Goal: Task Accomplishment & Management: Manage account settings

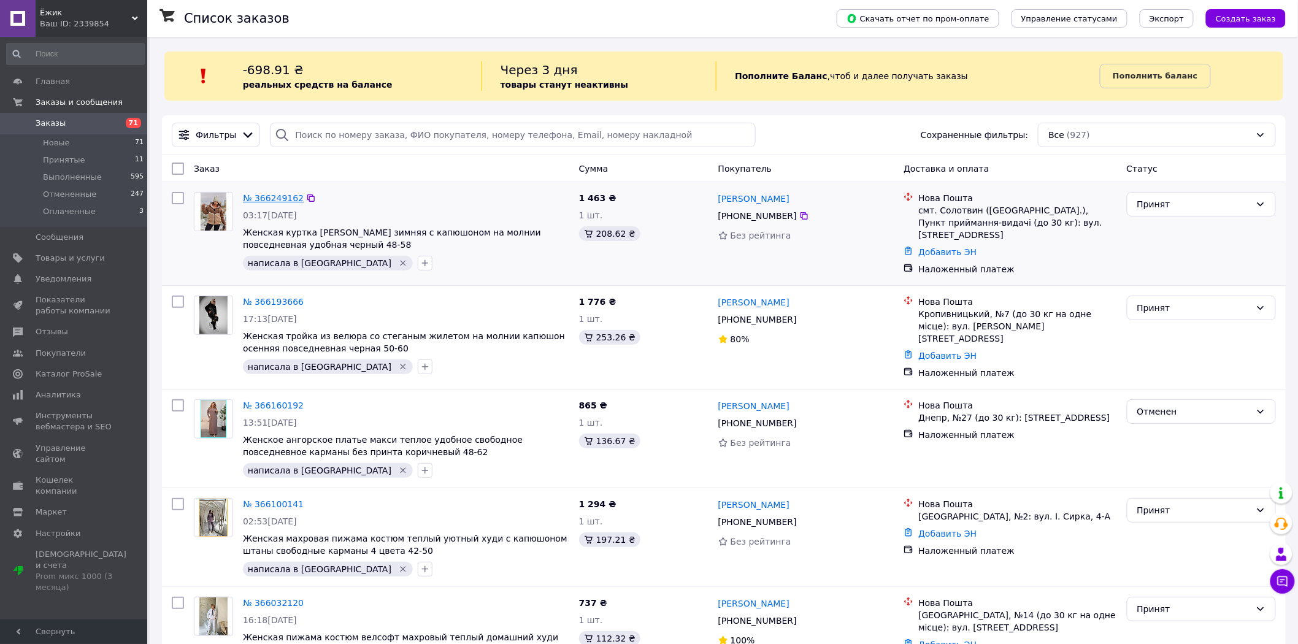
click at [272, 201] on link "№ 366249162" at bounding box center [273, 198] width 61 height 10
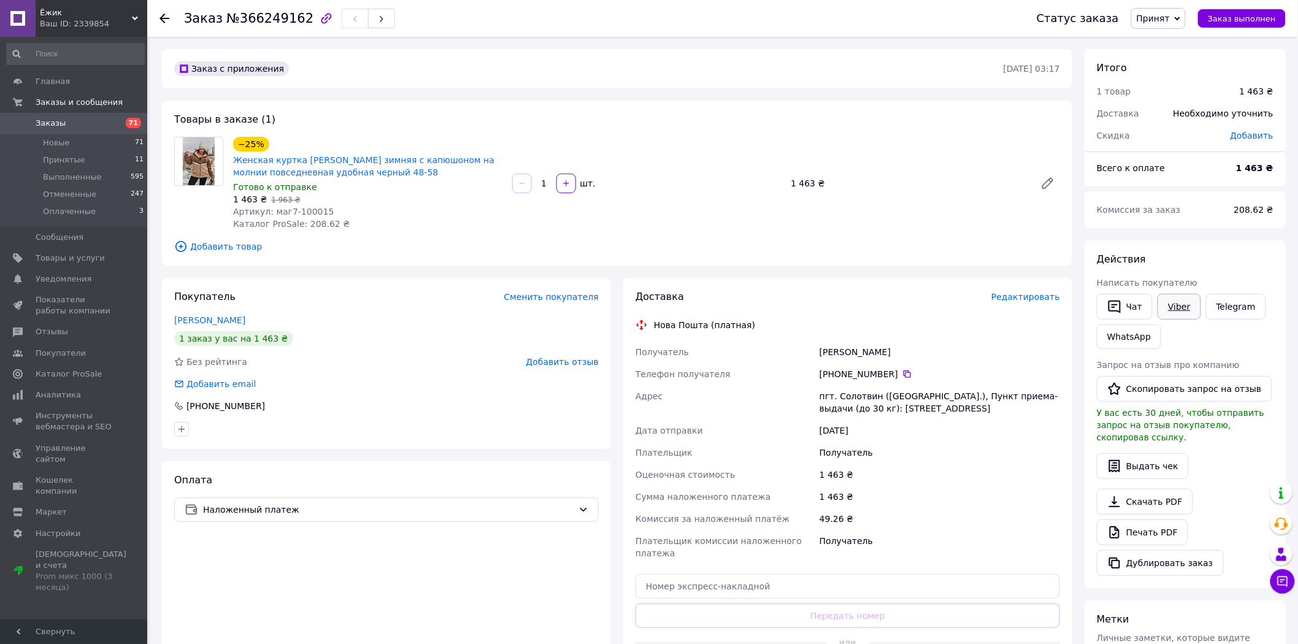
click at [1180, 307] on link "Viber" at bounding box center [1179, 307] width 43 height 26
click at [101, 120] on span "Заказы" at bounding box center [75, 123] width 78 height 11
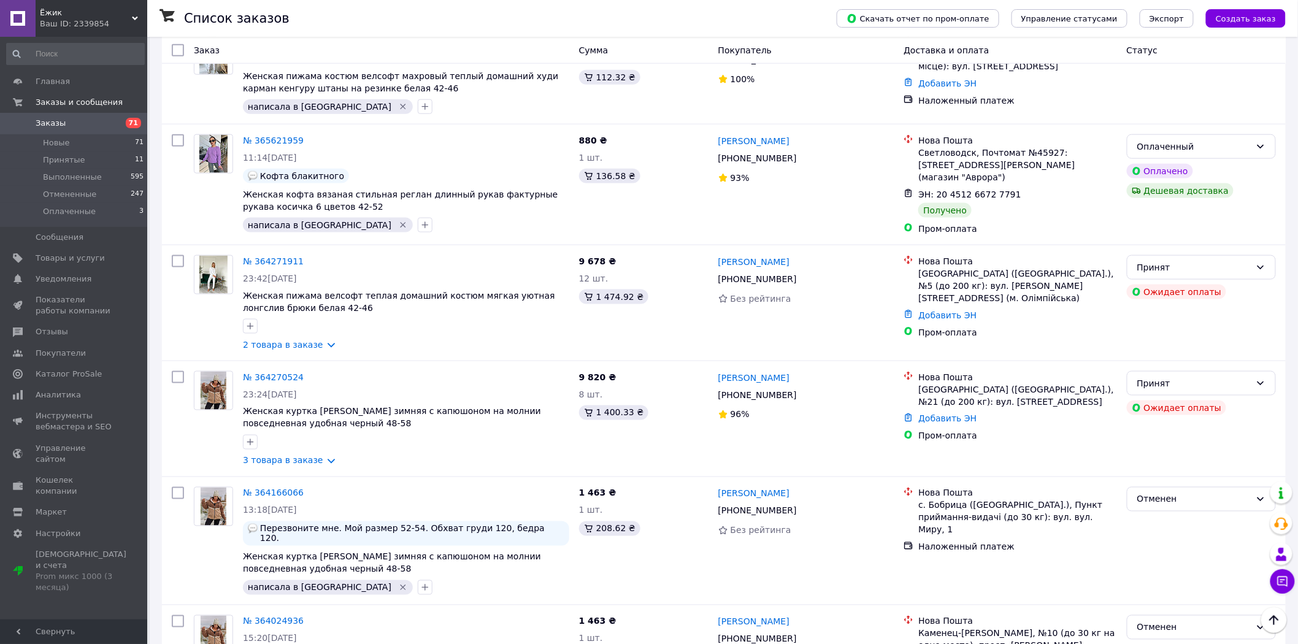
scroll to position [455, 0]
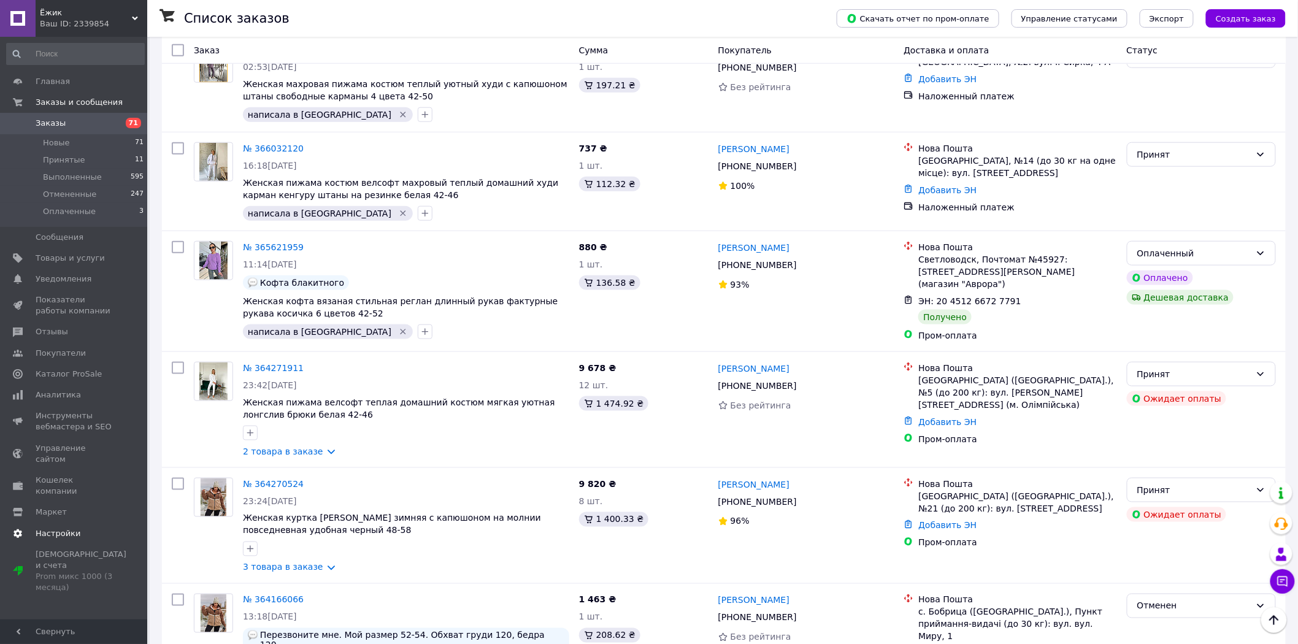
click at [76, 528] on span "Настройки" at bounding box center [75, 533] width 78 height 11
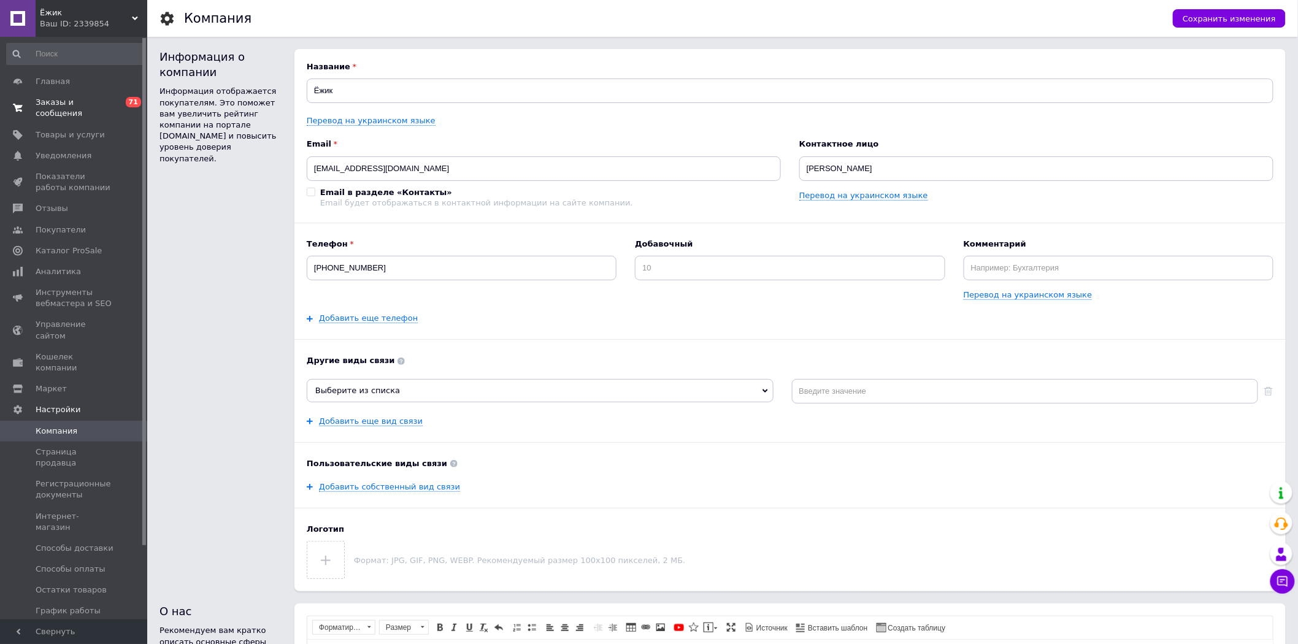
click at [93, 105] on span "Заказы и сообщения" at bounding box center [75, 108] width 78 height 22
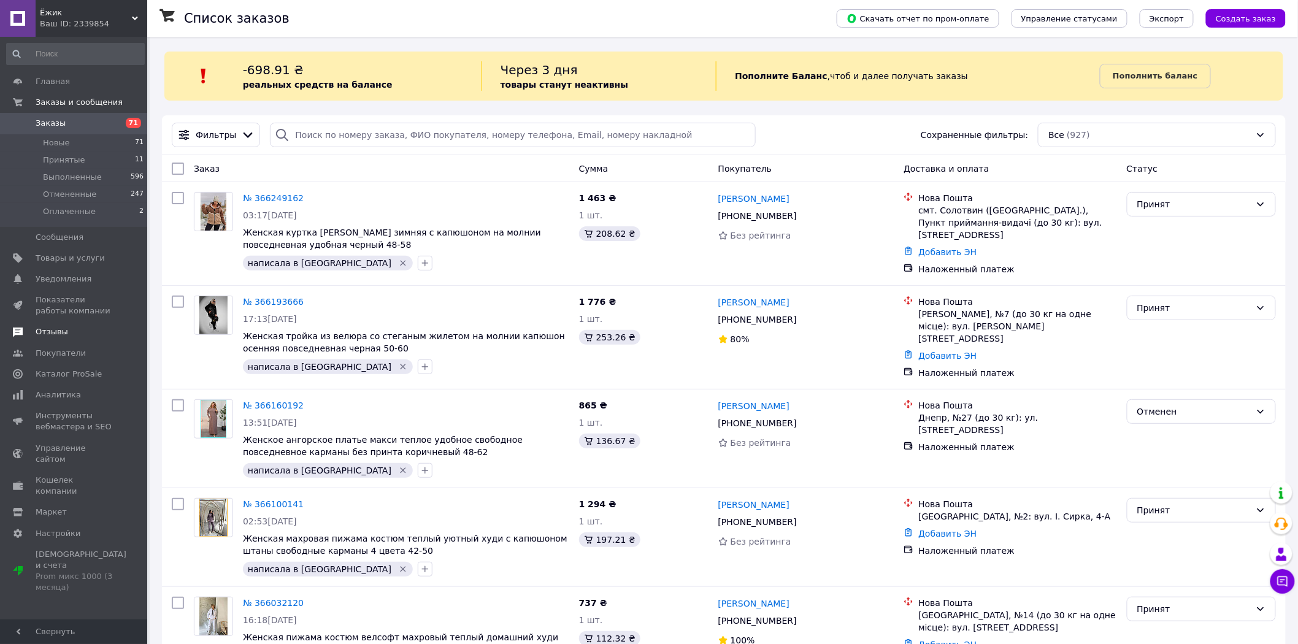
click at [75, 339] on link "Отзывы" at bounding box center [75, 332] width 151 height 21
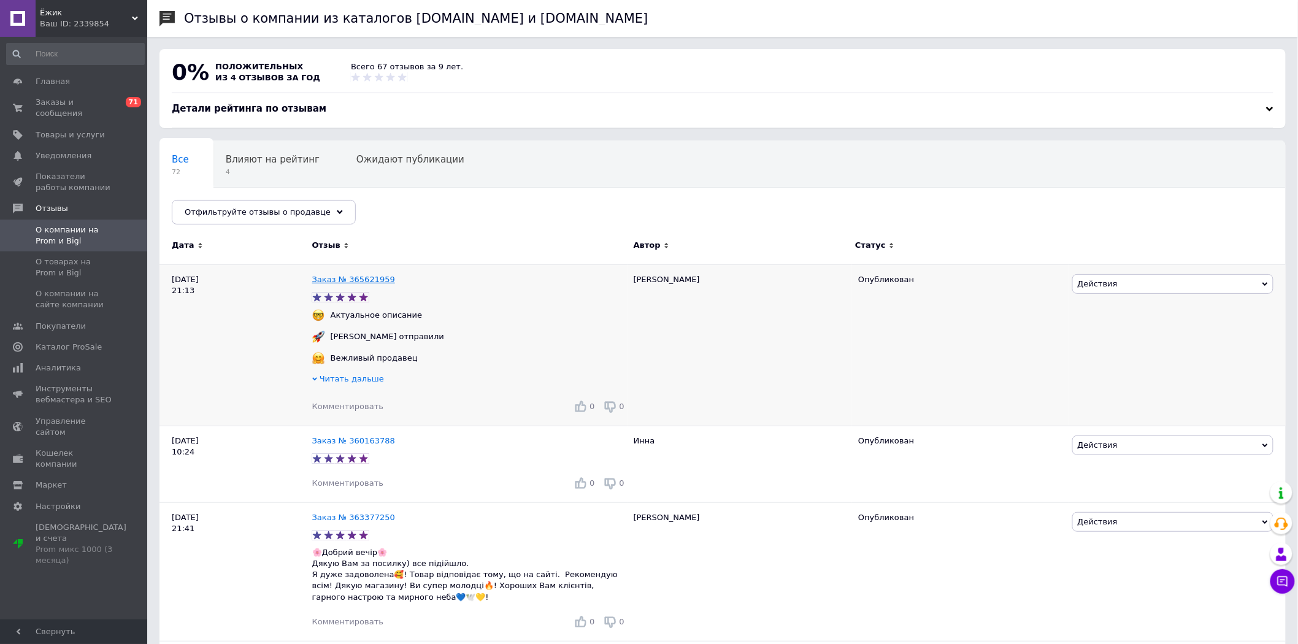
click at [341, 279] on link "Заказ № 365621959" at bounding box center [353, 279] width 83 height 9
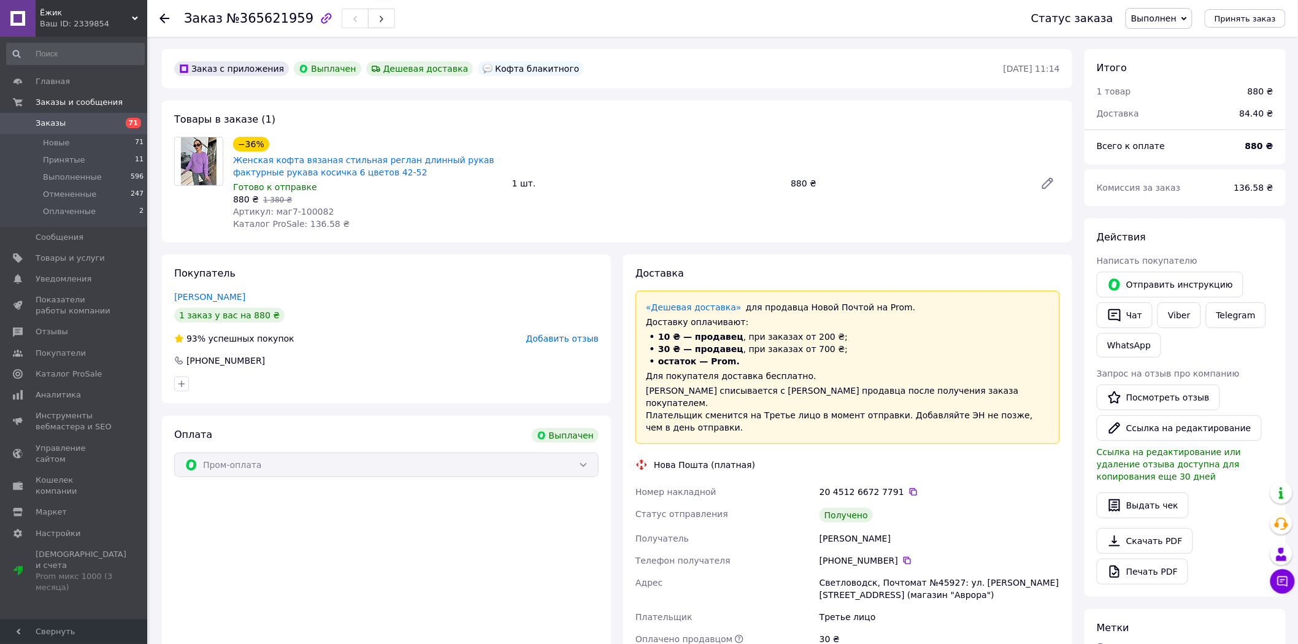
scroll to position [9, 0]
click at [75, 121] on span "Заказы" at bounding box center [75, 123] width 78 height 11
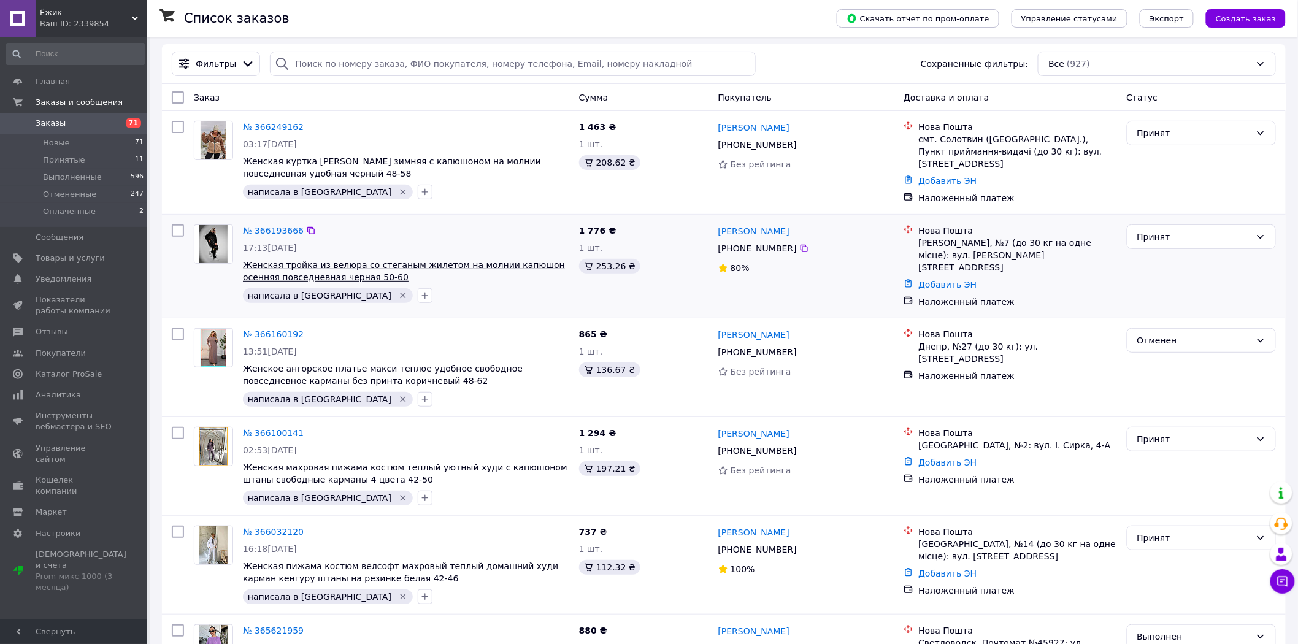
scroll to position [182, 0]
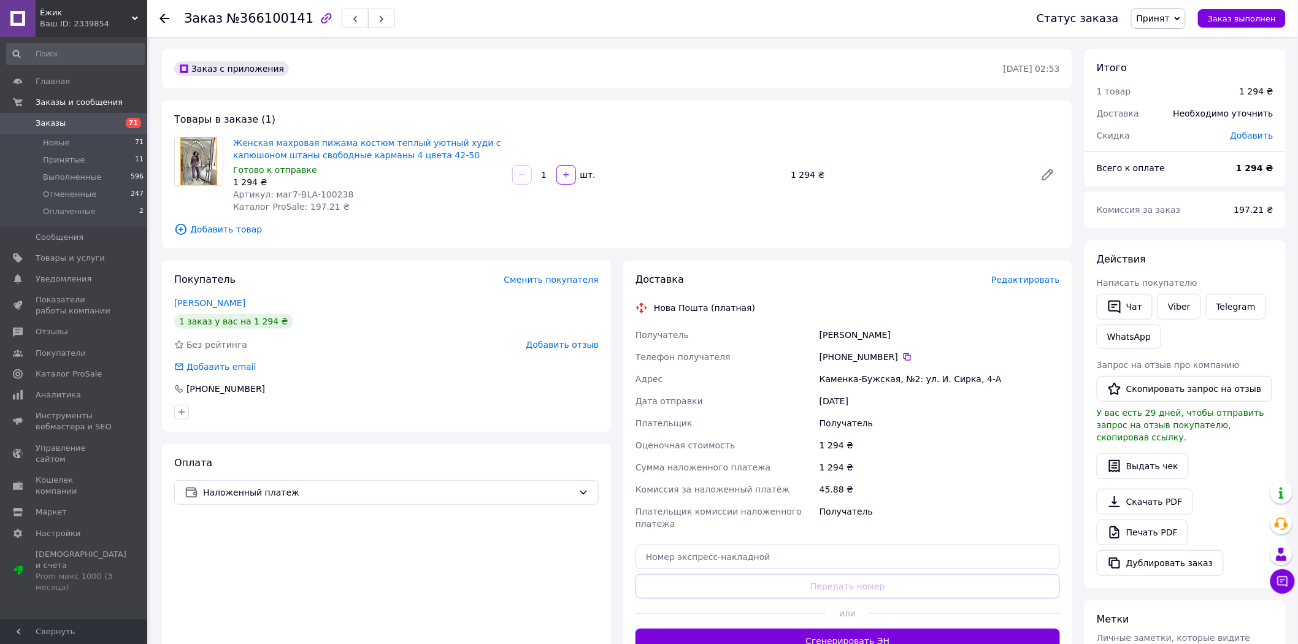
click at [268, 20] on span "№366100141" at bounding box center [269, 18] width 87 height 15
copy span "366100141"
click at [166, 15] on icon at bounding box center [165, 19] width 10 height 10
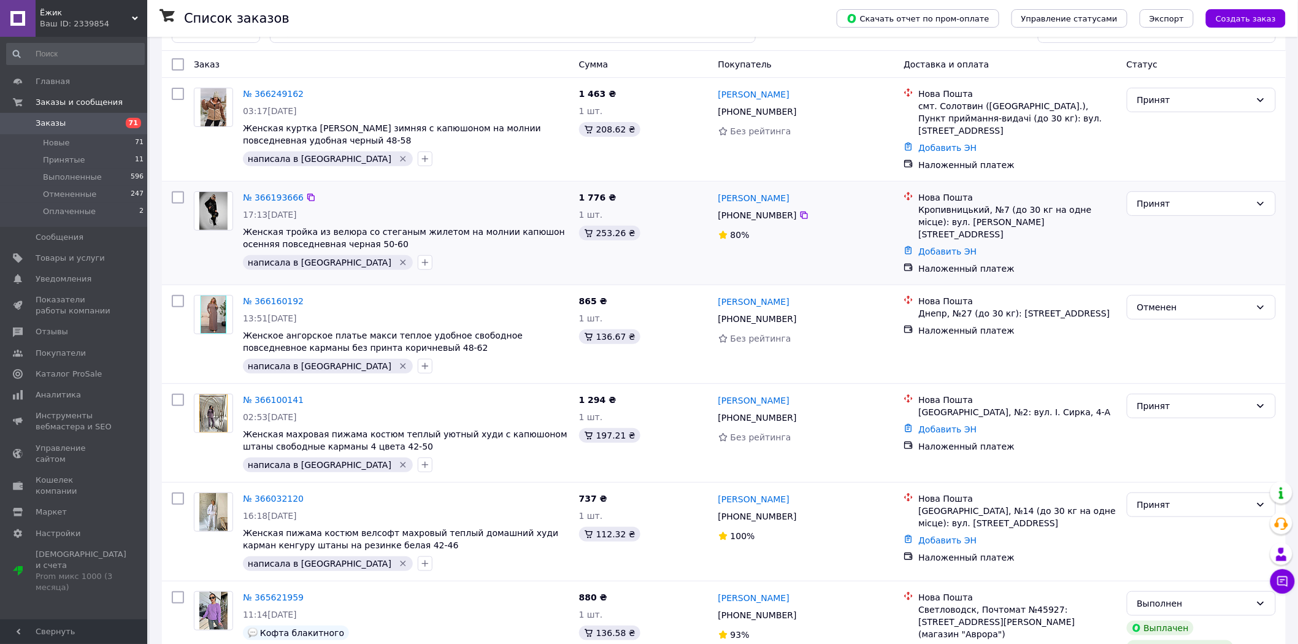
scroll to position [363, 0]
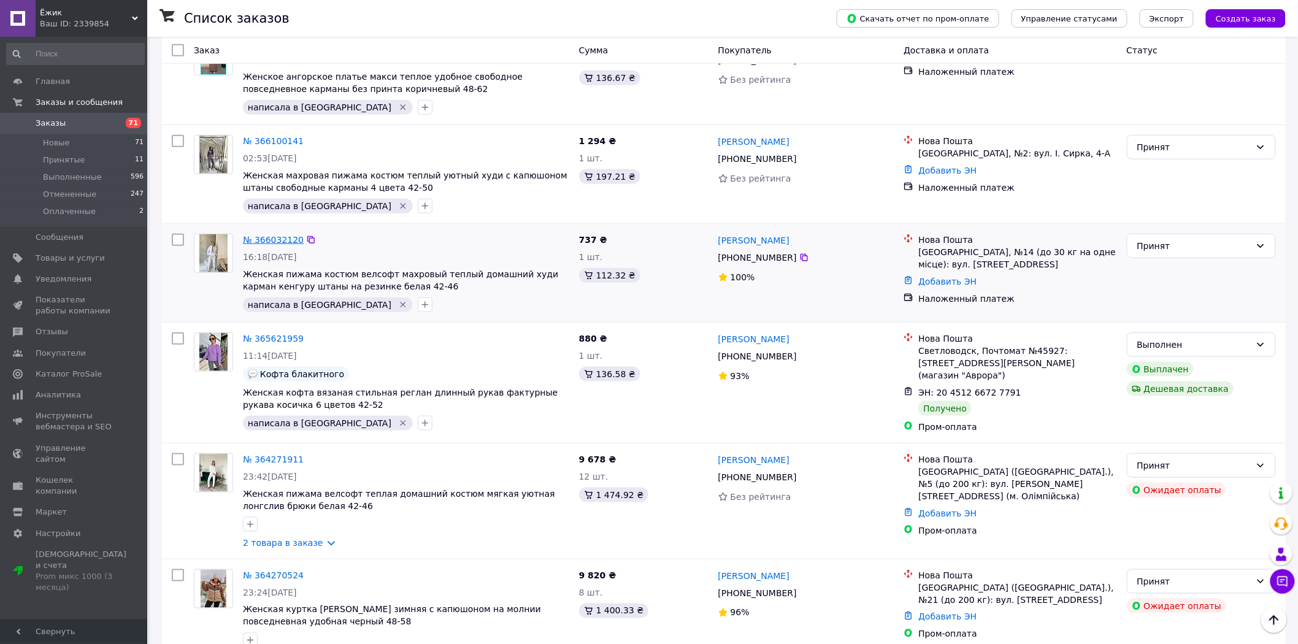
click at [280, 235] on link "№ 366032120" at bounding box center [273, 240] width 61 height 10
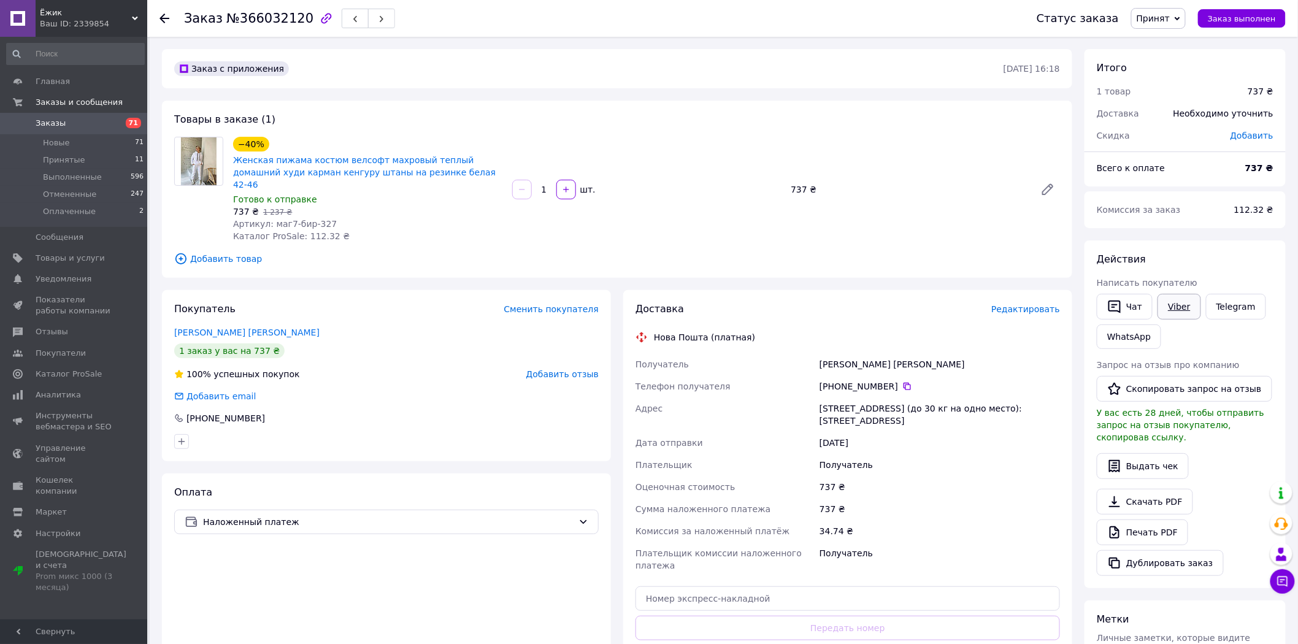
click at [1170, 305] on link "Viber" at bounding box center [1179, 307] width 43 height 26
click at [1173, 305] on link "Viber" at bounding box center [1179, 307] width 43 height 26
click at [1162, 384] on button "Скопировать запрос на отзыв" at bounding box center [1185, 389] width 176 height 26
click at [57, 333] on span "Отзывы" at bounding box center [52, 331] width 33 height 11
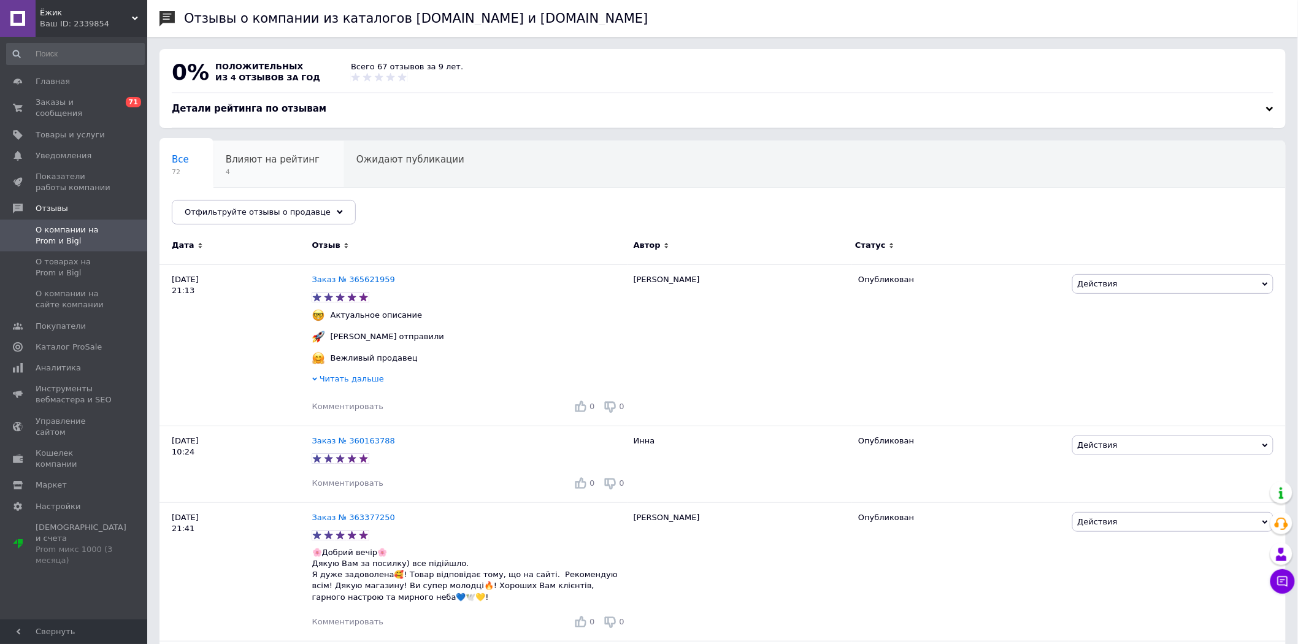
click at [260, 165] on span "Влияют на рейтинг" at bounding box center [273, 159] width 94 height 11
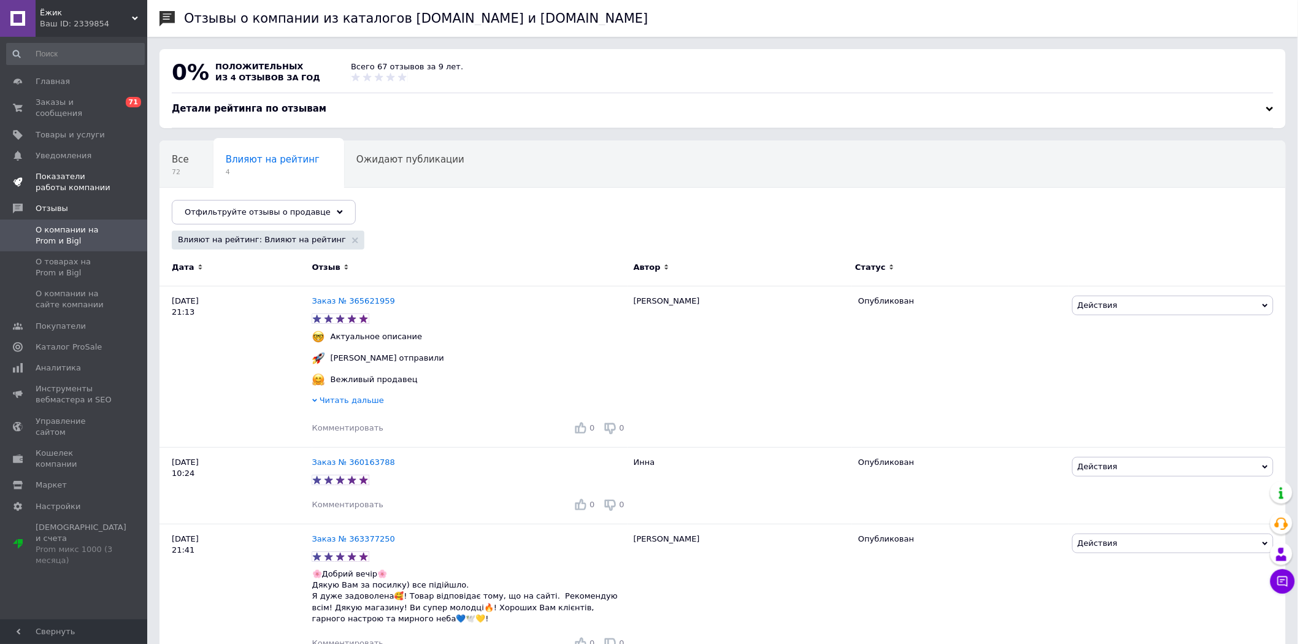
click at [89, 171] on span "Показатели работы компании" at bounding box center [75, 182] width 78 height 22
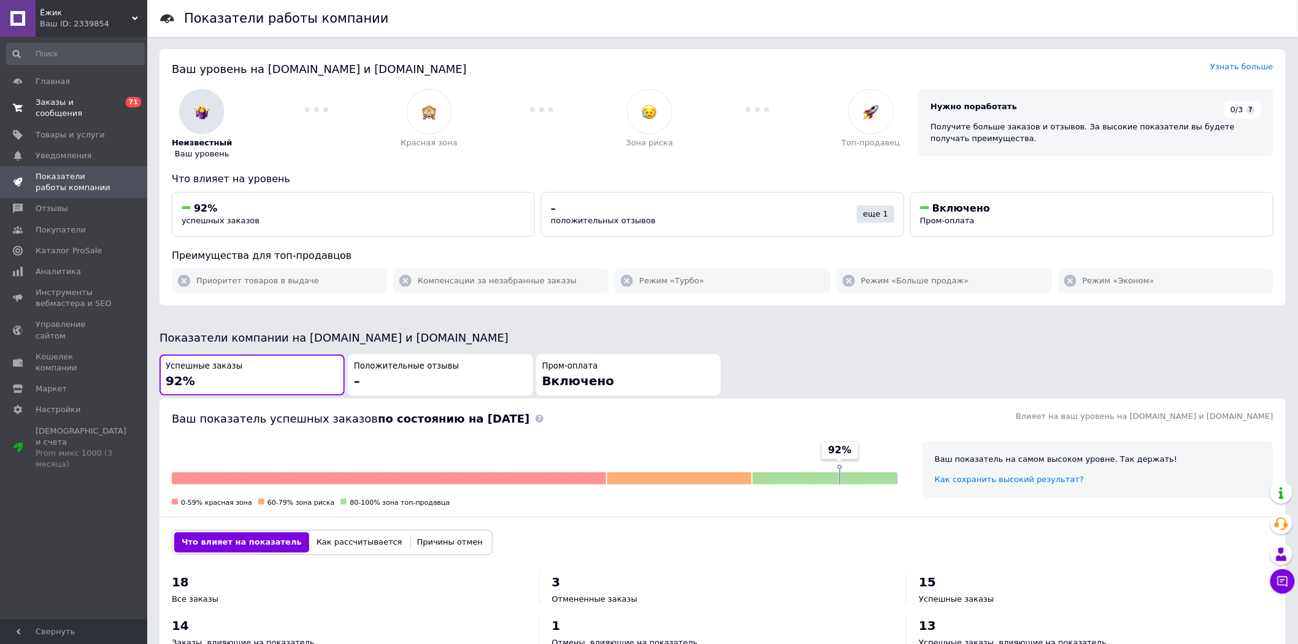
click at [96, 104] on span "Заказы и сообщения" at bounding box center [75, 108] width 78 height 22
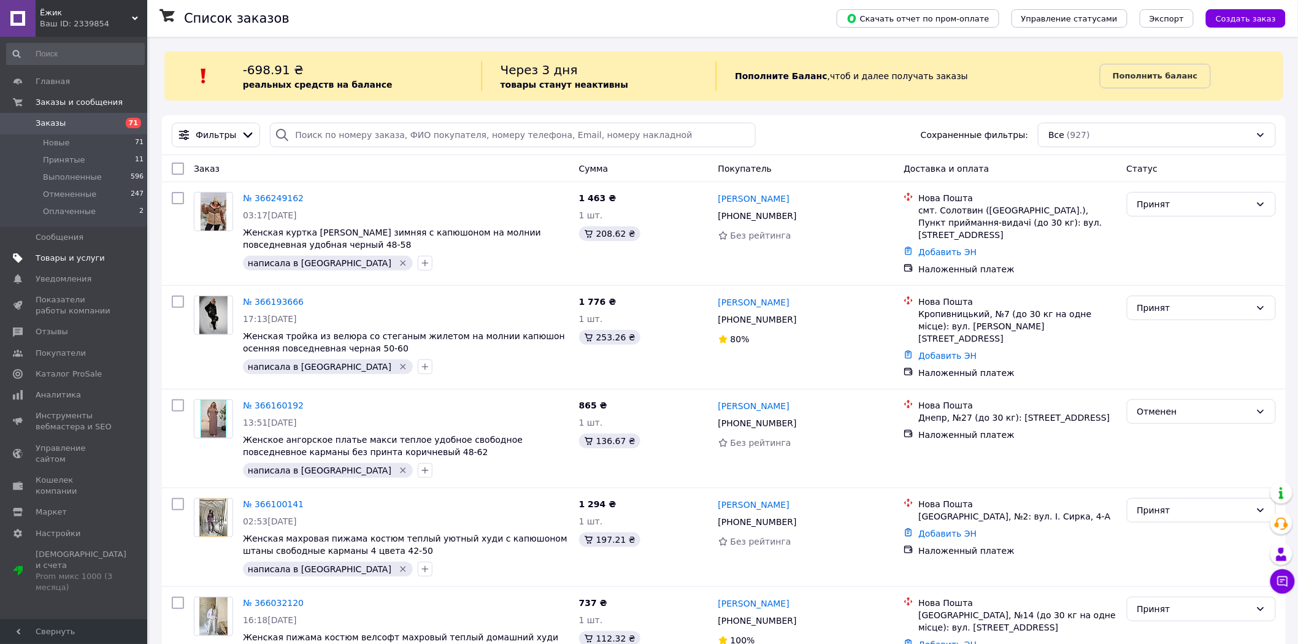
click at [78, 258] on span "Товары и услуги" at bounding box center [70, 258] width 69 height 11
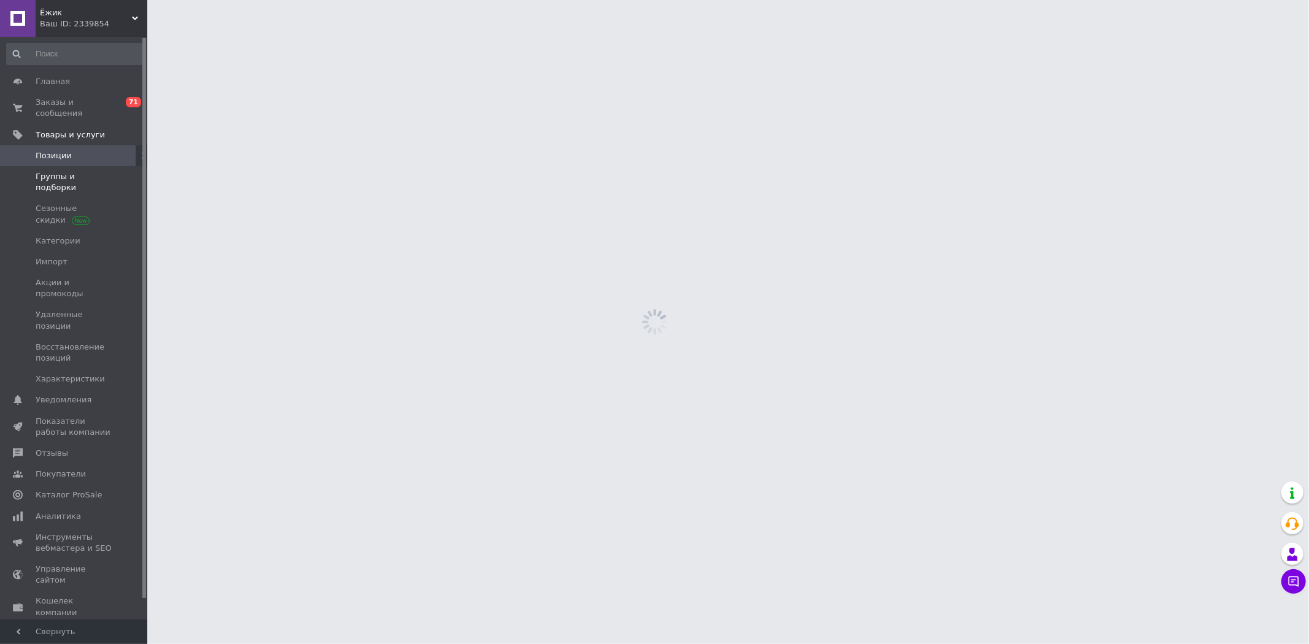
click at [95, 171] on span "Группы и подборки" at bounding box center [75, 182] width 78 height 22
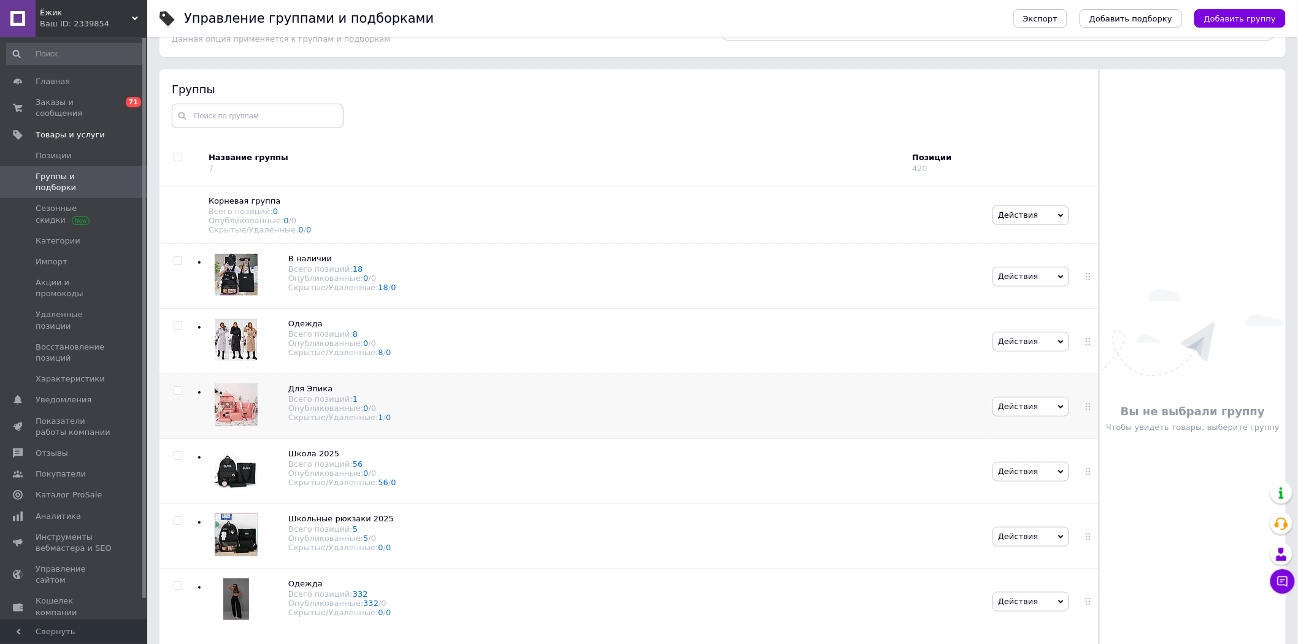
scroll to position [69, 0]
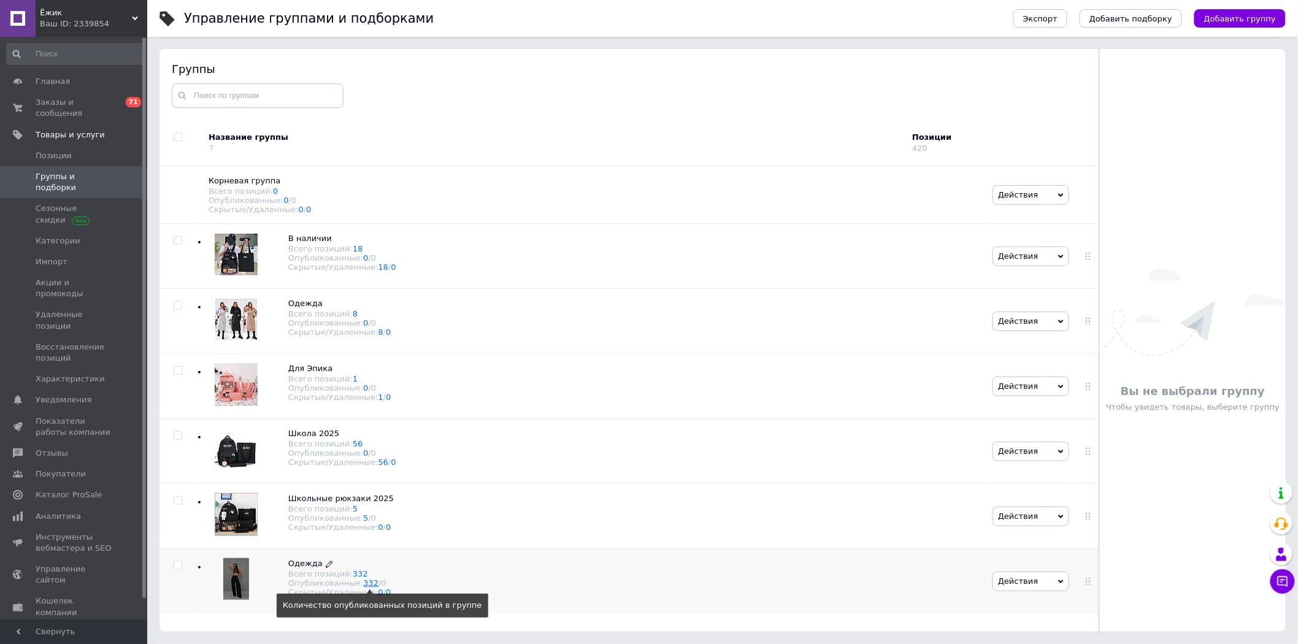
click at [363, 588] on link "332" at bounding box center [370, 583] width 15 height 9
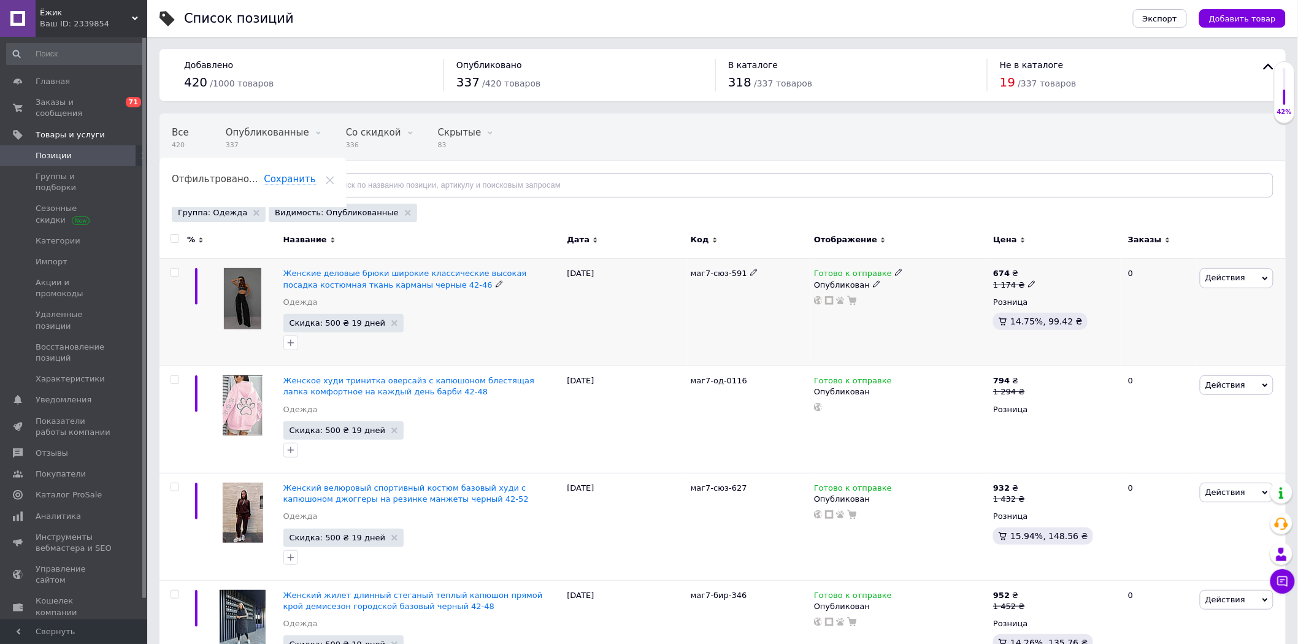
click at [895, 272] on icon at bounding box center [898, 272] width 7 height 7
click at [758, 315] on div "маг7-сюз-591" at bounding box center [749, 312] width 123 height 107
click at [96, 102] on span "Заказы и сообщения" at bounding box center [75, 108] width 78 height 22
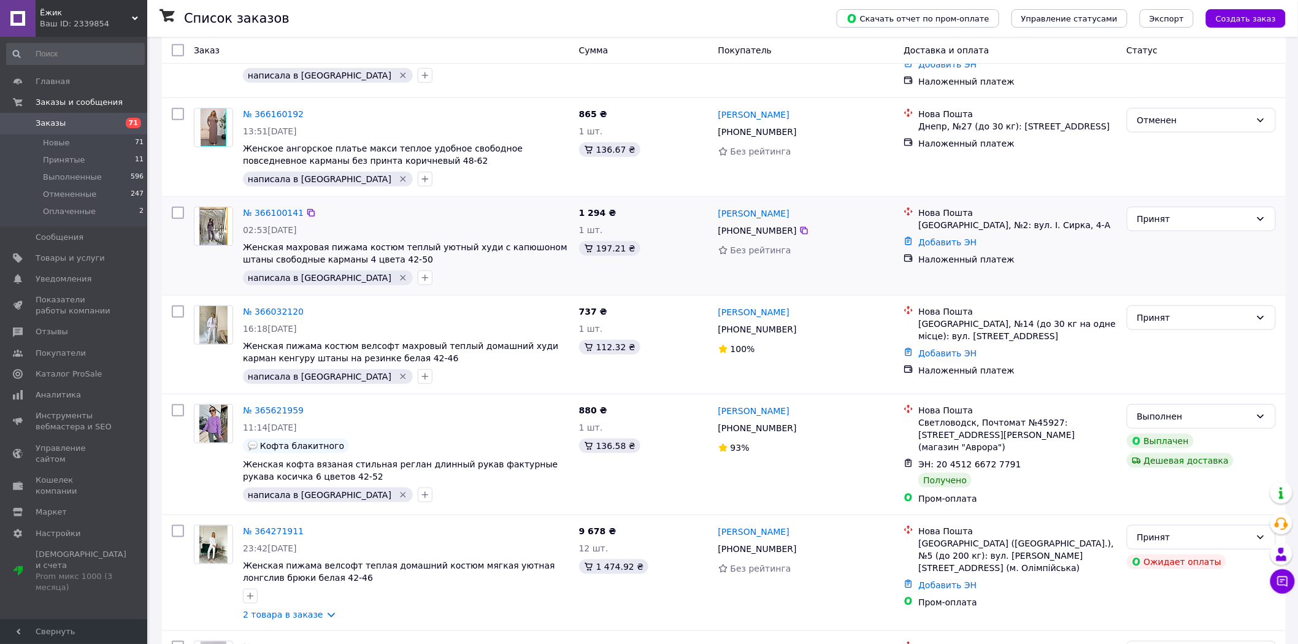
scroll to position [455, 0]
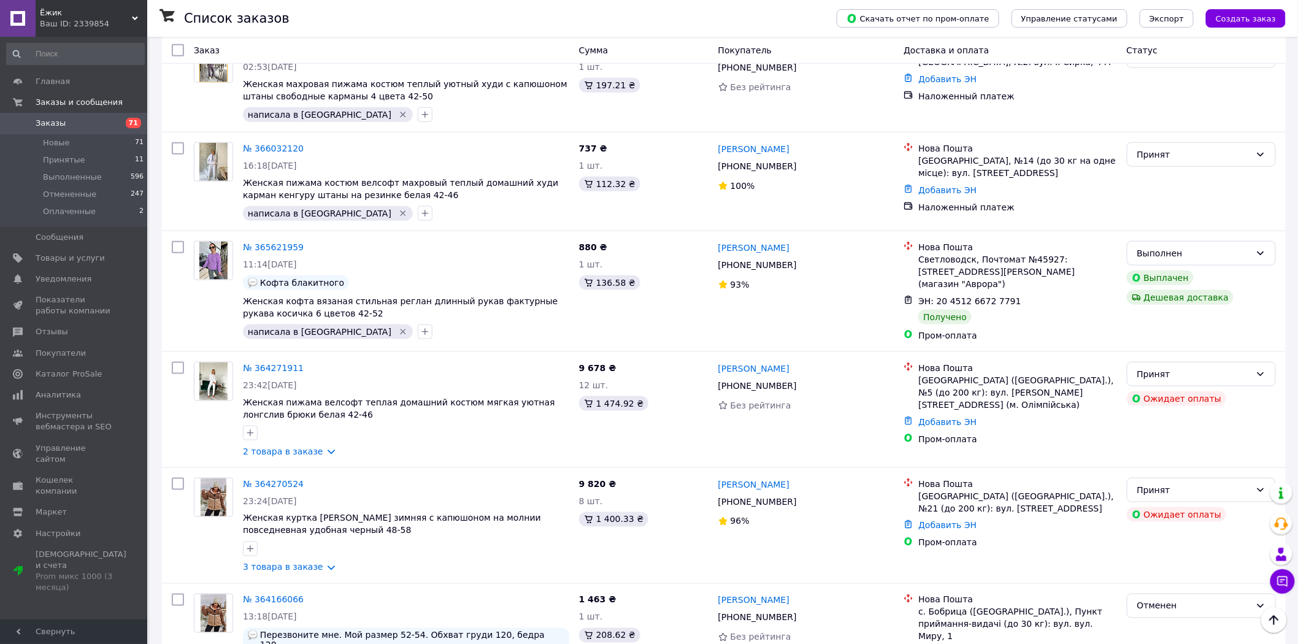
click at [77, 125] on span "Заказы" at bounding box center [75, 123] width 78 height 11
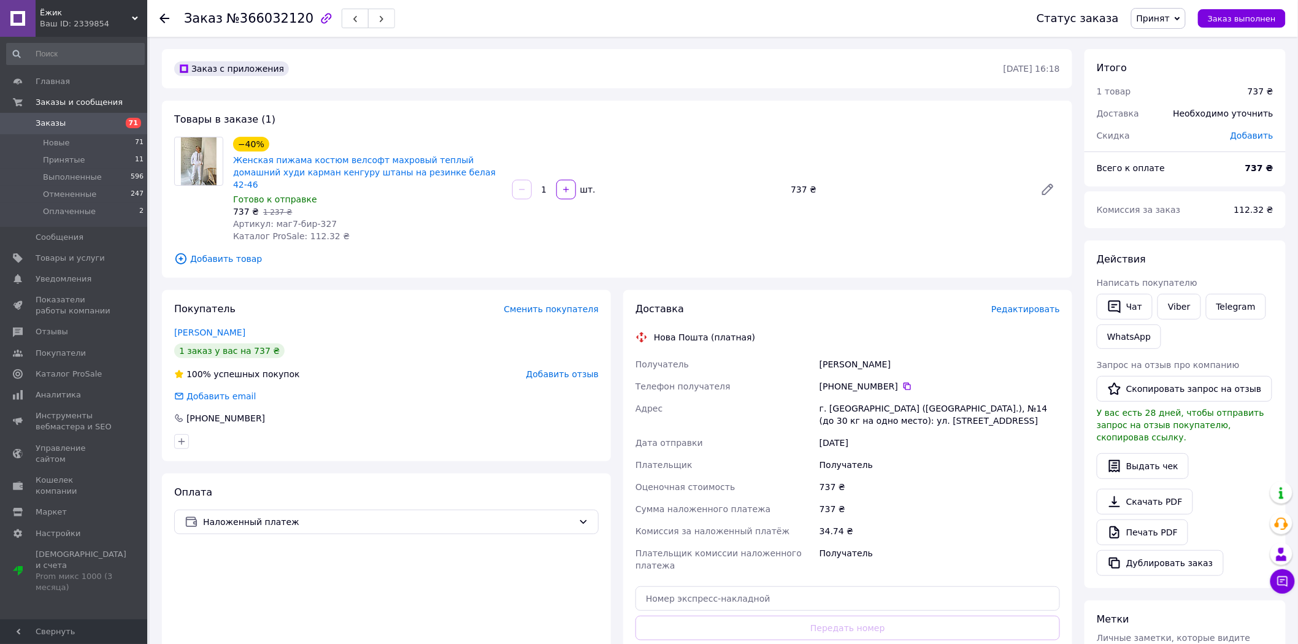
click at [280, 17] on span "№366032120" at bounding box center [269, 18] width 87 height 15
copy span "366032120"
click at [161, 20] on icon at bounding box center [165, 19] width 10 height 10
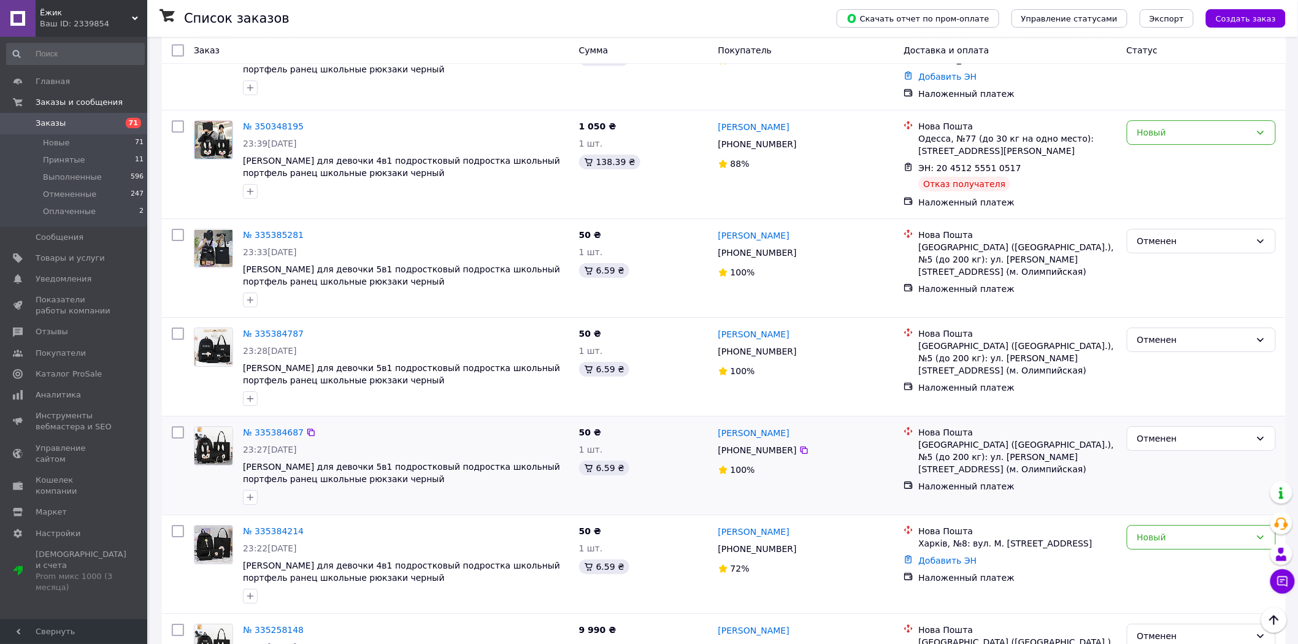
scroll to position [3545, 0]
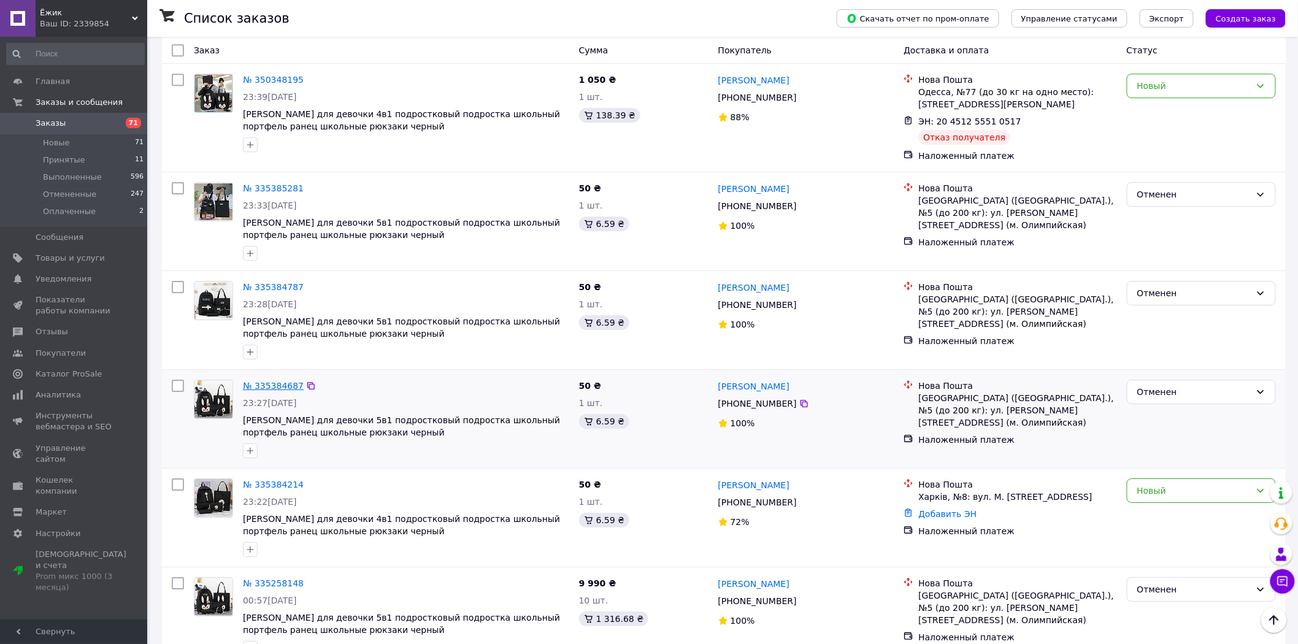
click at [279, 381] on link "№ 335384687" at bounding box center [273, 386] width 61 height 10
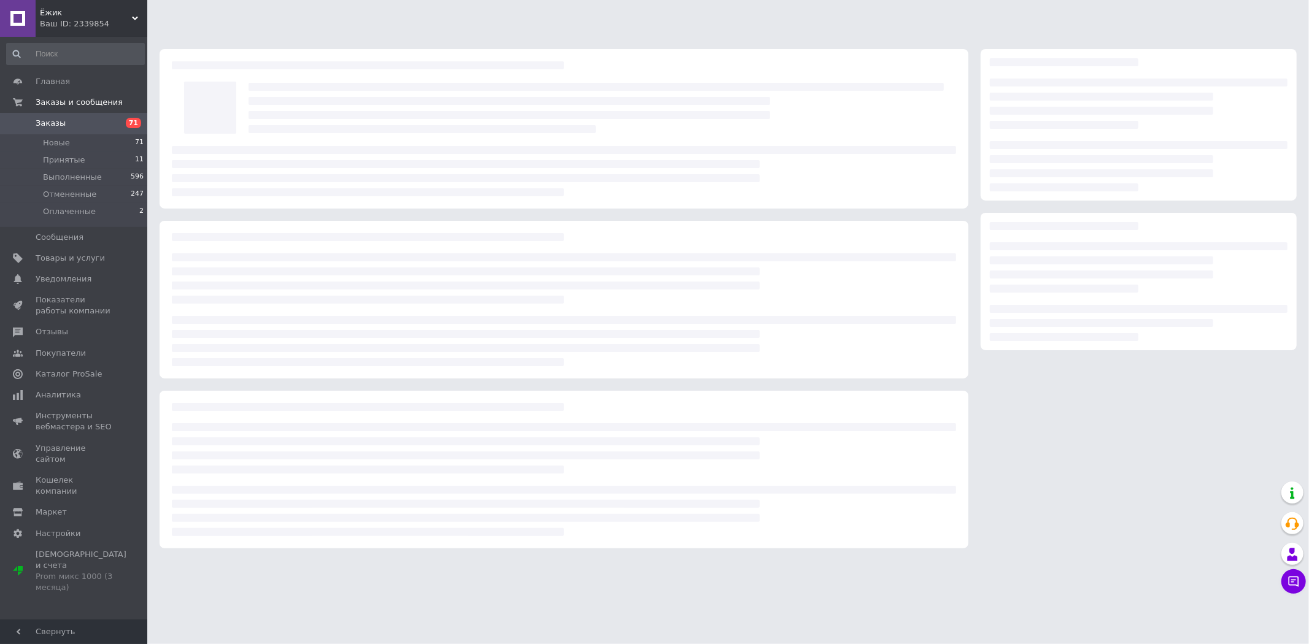
click at [279, 291] on div at bounding box center [564, 300] width 809 height 158
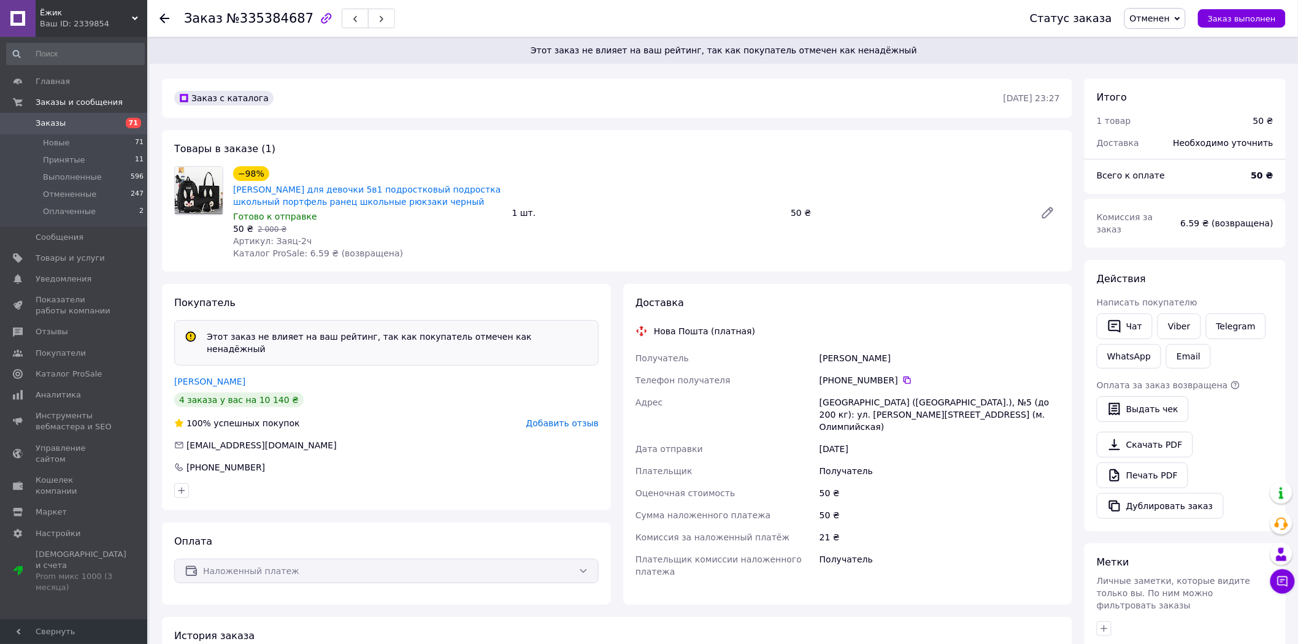
click at [156, 20] on div "Заказ №335384687 Статус заказа Отменен Принят Выполнен Оплаченный Заказ выполнен" at bounding box center [722, 18] width 1151 height 37
click at [161, 17] on use at bounding box center [165, 19] width 10 height 10
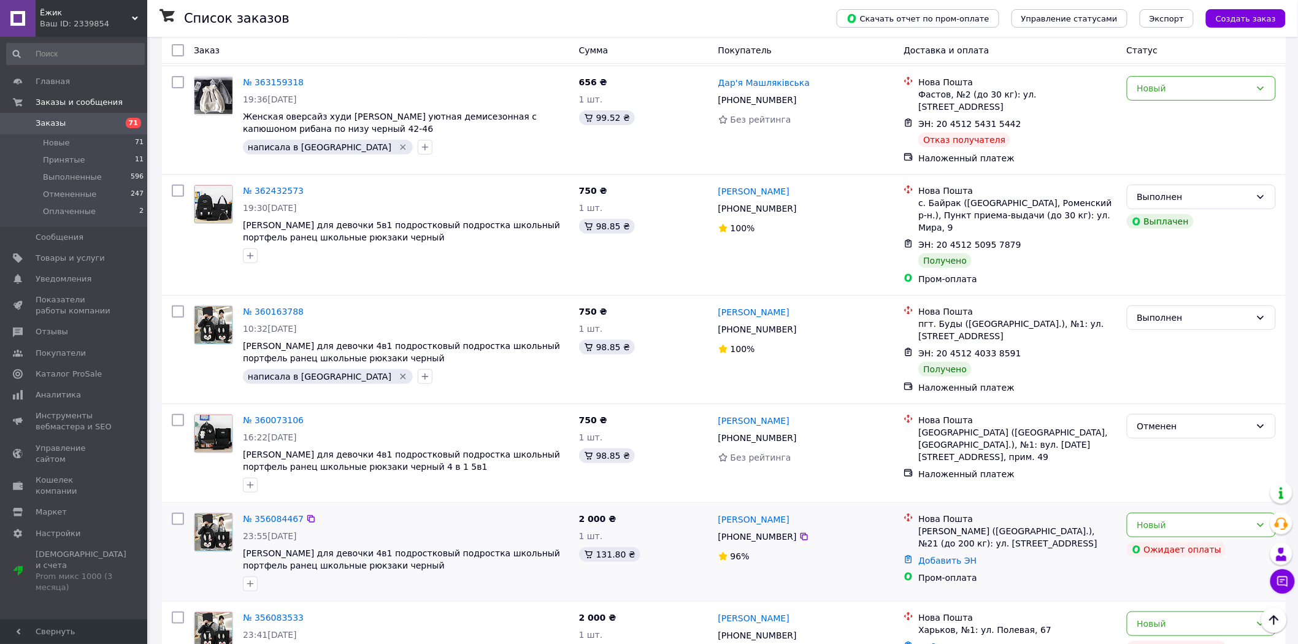
scroll to position [1999, 0]
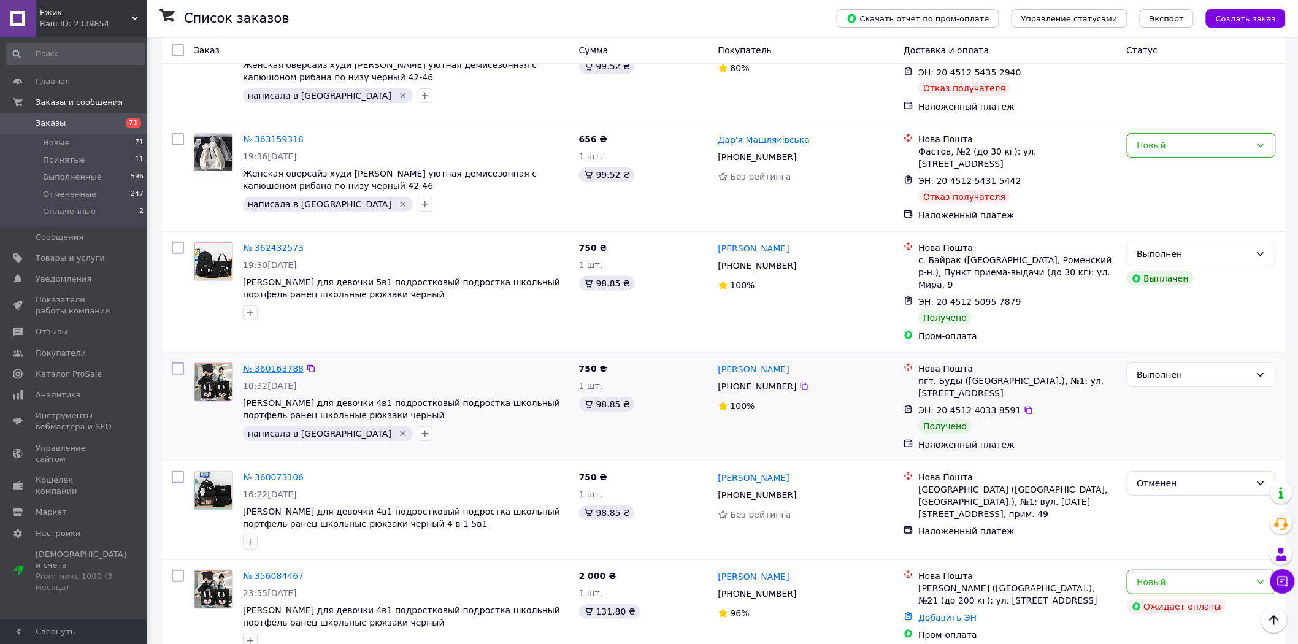
click at [260, 364] on link "№ 360163788" at bounding box center [273, 369] width 61 height 10
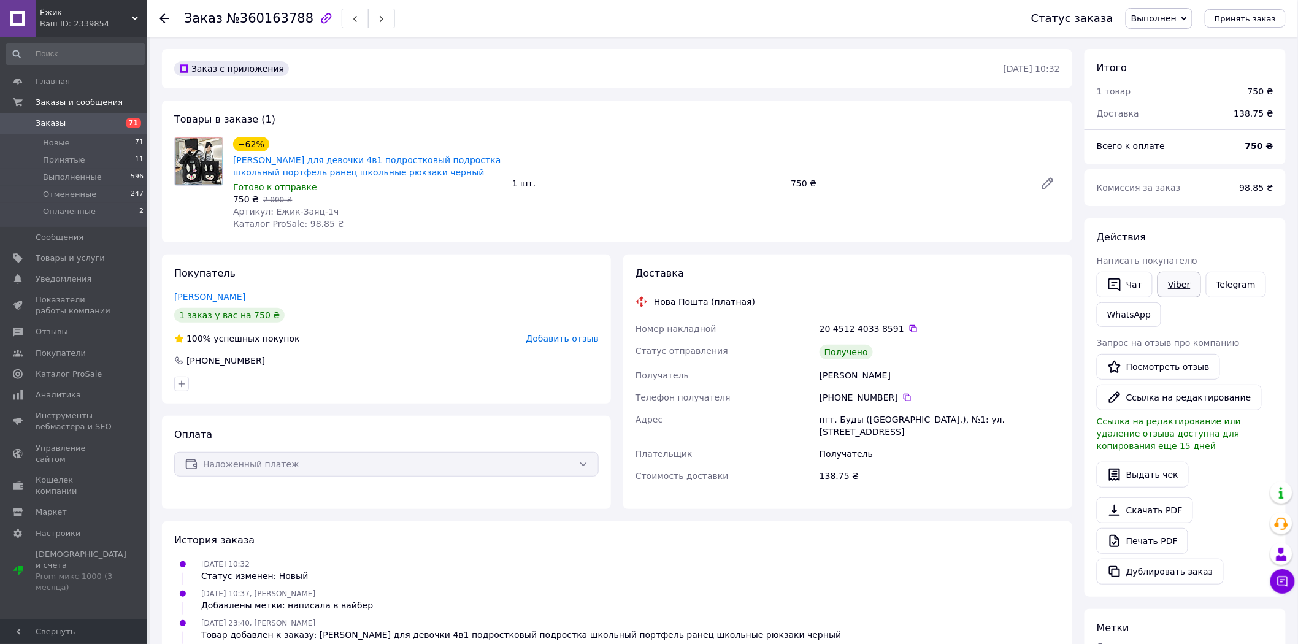
click at [1176, 285] on link "Viber" at bounding box center [1179, 285] width 43 height 26
